Goal: Task Accomplishment & Management: Use online tool/utility

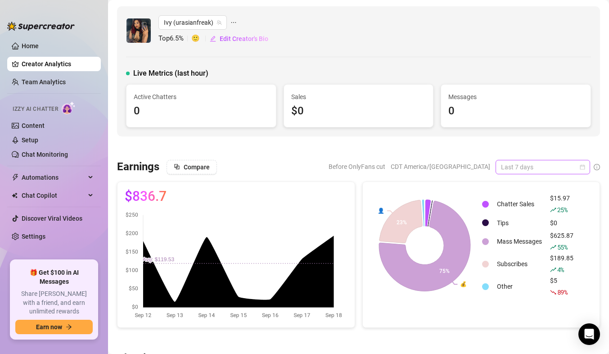
click at [508, 160] on span "Last 7 days" at bounding box center [543, 167] width 84 height 14
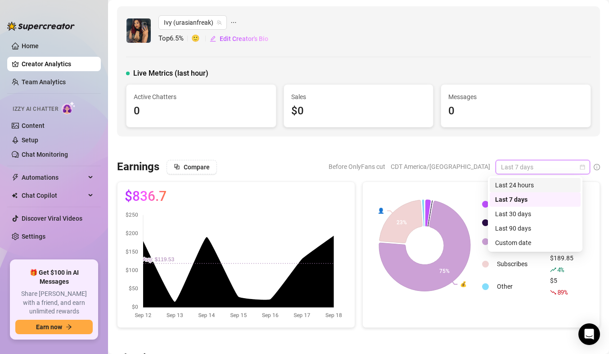
click at [513, 188] on div "Last 24 hours" at bounding box center [535, 185] width 80 height 10
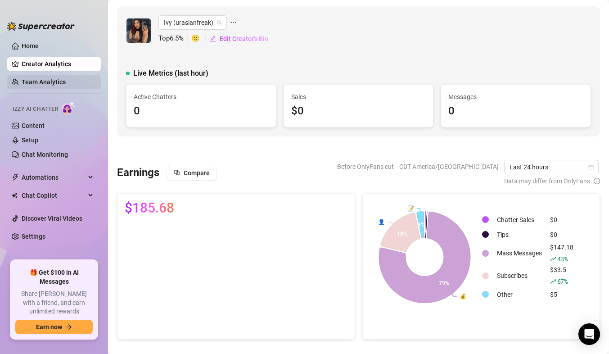
click at [43, 78] on link "Team Analytics" at bounding box center [44, 81] width 44 height 7
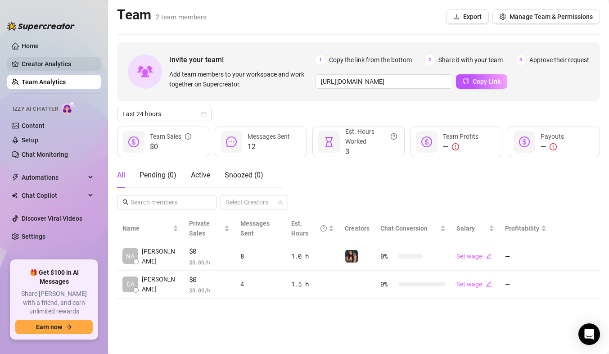
click at [56, 59] on link "Creator Analytics" at bounding box center [58, 64] width 72 height 14
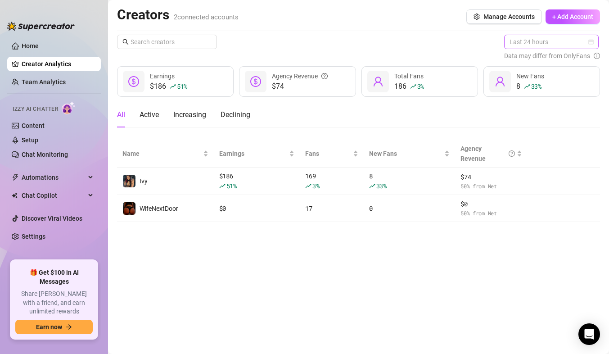
click at [527, 48] on span "Last 24 hours" at bounding box center [552, 42] width 84 height 14
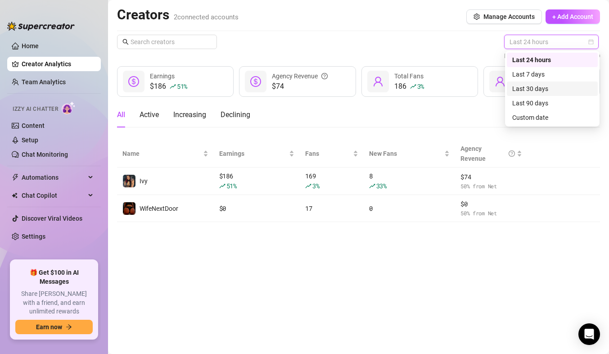
click at [527, 85] on div "Last 30 days" at bounding box center [552, 89] width 80 height 10
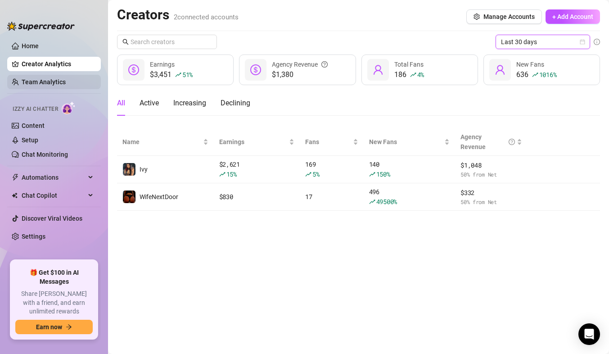
click at [42, 81] on link "Team Analytics" at bounding box center [44, 81] width 44 height 7
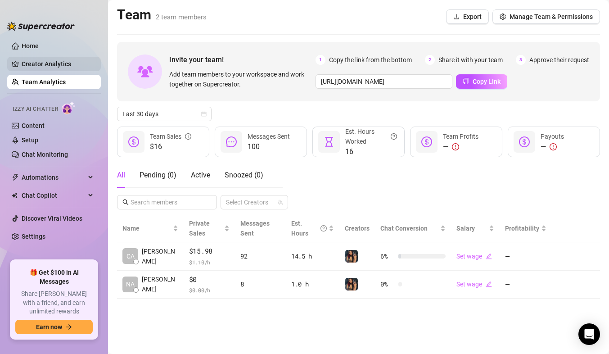
click at [30, 61] on link "Creator Analytics" at bounding box center [58, 64] width 72 height 14
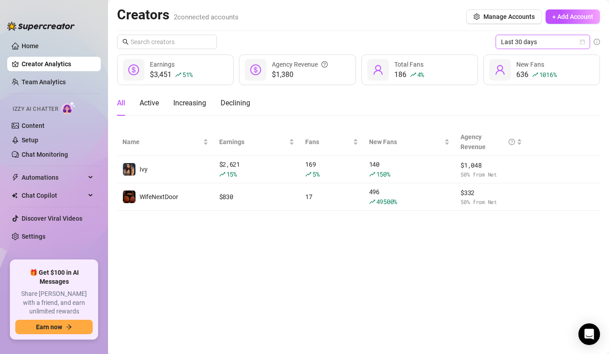
click at [584, 42] on icon "calendar" at bounding box center [582, 41] width 5 height 5
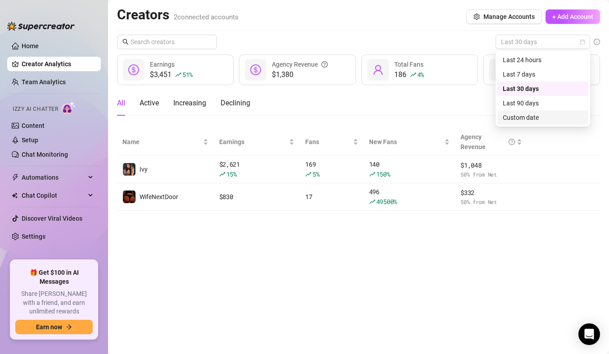
click at [531, 120] on div "Custom date" at bounding box center [543, 118] width 80 height 10
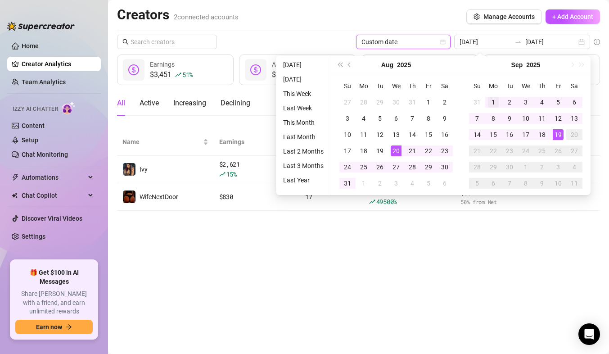
type input "[DATE]"
click at [490, 102] on div "1" at bounding box center [493, 102] width 11 height 11
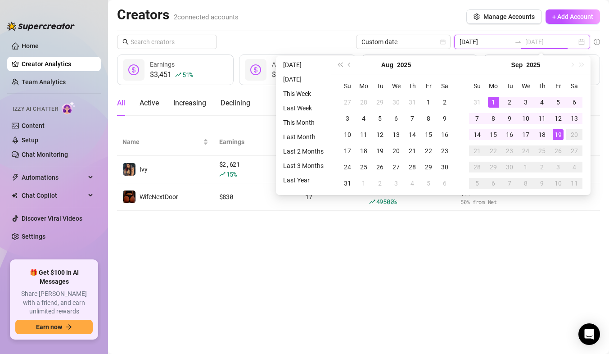
type input "[DATE]"
click at [289, 22] on div "Creators 2 connected accounts Manage Accounts + Add Account" at bounding box center [358, 16] width 483 height 21
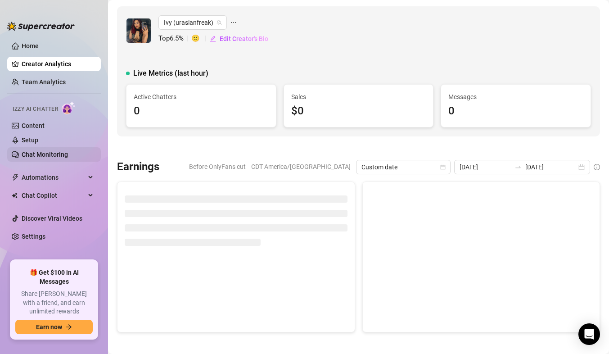
click at [28, 153] on link "Chat Monitoring" at bounding box center [45, 154] width 46 height 7
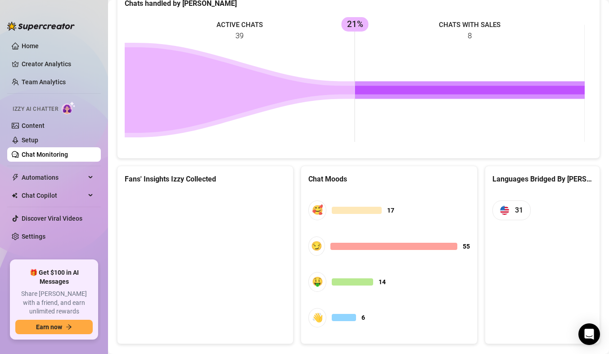
scroll to position [418, 0]
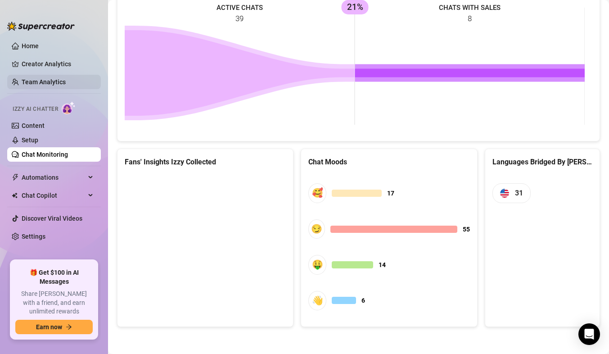
click at [46, 82] on link "Team Analytics" at bounding box center [44, 81] width 44 height 7
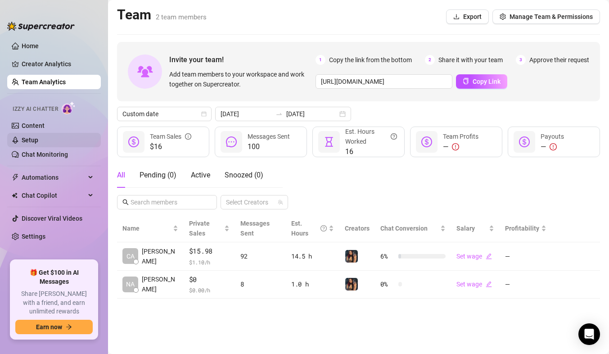
click at [38, 142] on link "Setup" at bounding box center [30, 139] width 17 height 7
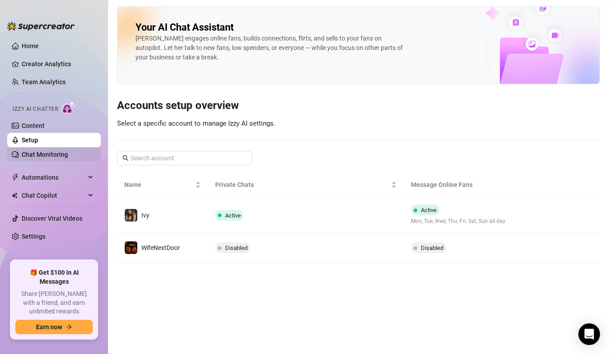
click at [44, 158] on link "Chat Monitoring" at bounding box center [45, 154] width 46 height 7
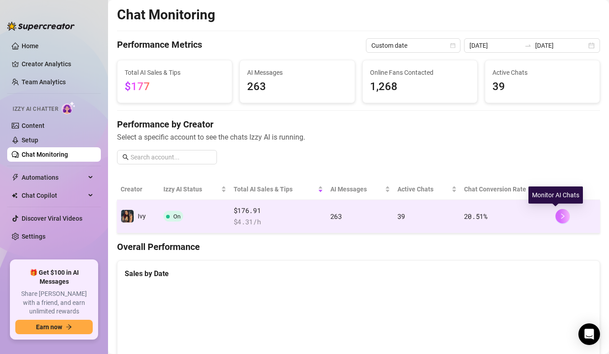
click at [560, 217] on icon "right" at bounding box center [563, 216] width 6 height 6
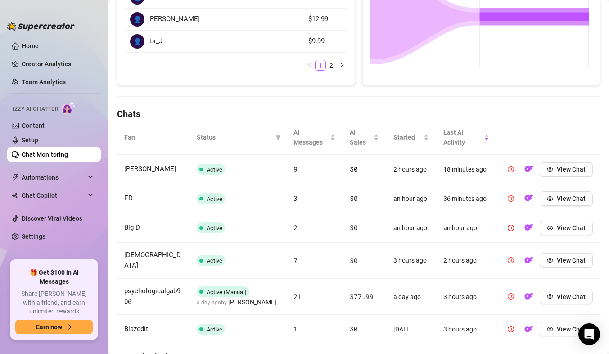
scroll to position [217, 0]
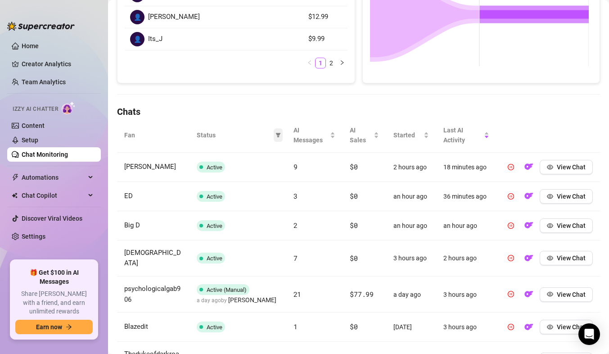
click at [274, 133] on span at bounding box center [278, 135] width 9 height 14
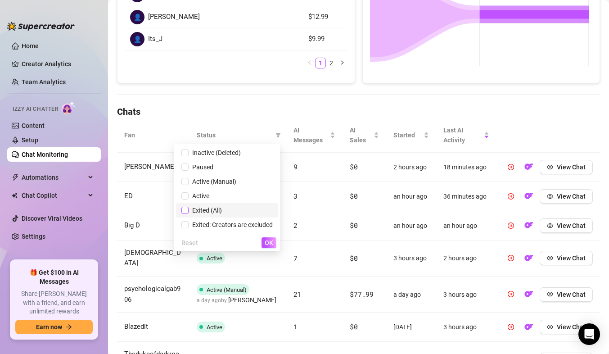
click at [185, 209] on input "checkbox" at bounding box center [184, 210] width 7 height 7
checkbox input "true"
click at [267, 244] on span "OK" at bounding box center [269, 242] width 9 height 7
